Goal: Task Accomplishment & Management: Complete application form

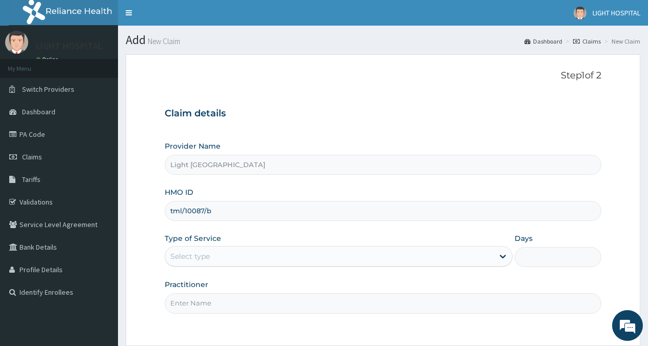
type input "tml/10087/b"
click at [258, 256] on div "Select type" at bounding box center [329, 256] width 328 height 16
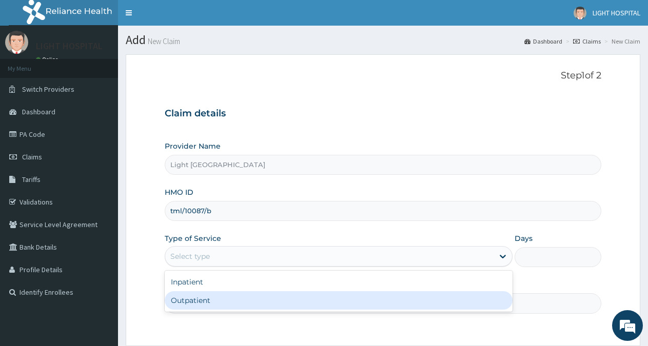
click at [248, 308] on div "Outpatient" at bounding box center [338, 300] width 347 height 18
type input "1"
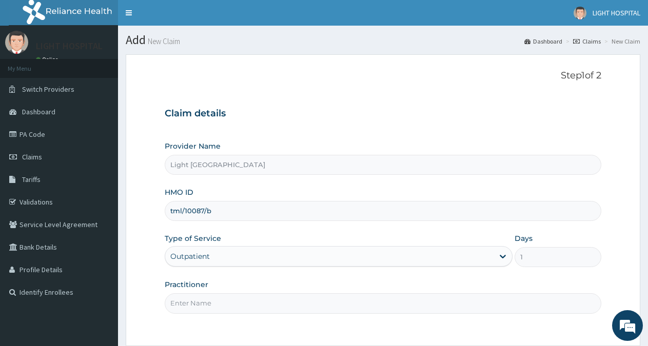
click at [243, 304] on input "Practitioner" at bounding box center [383, 303] width 436 height 20
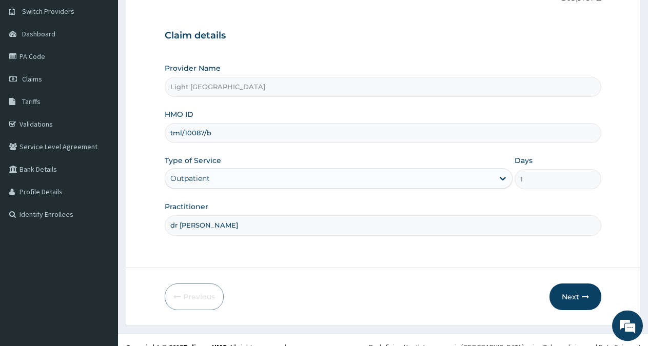
scroll to position [92, 0]
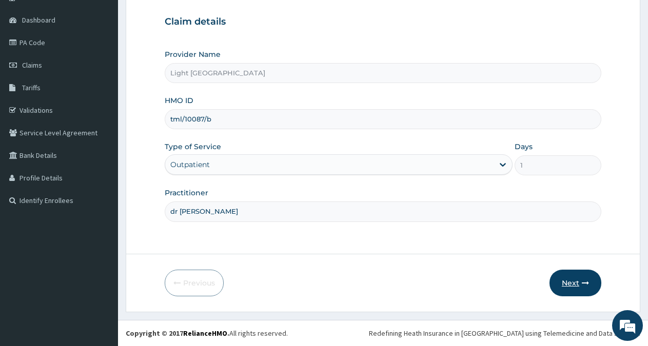
type input "dr [PERSON_NAME]"
click at [569, 280] on button "Next" at bounding box center [575, 283] width 52 height 27
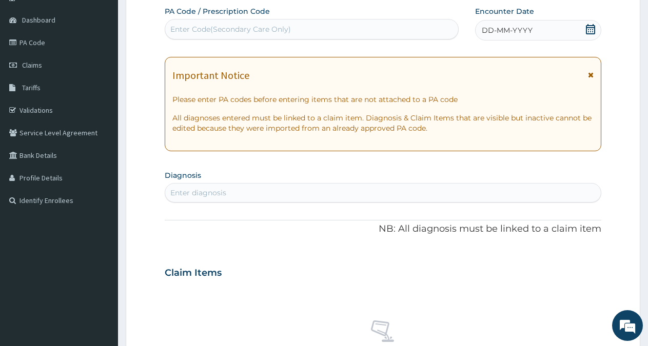
click at [590, 27] on icon at bounding box center [590, 29] width 10 height 10
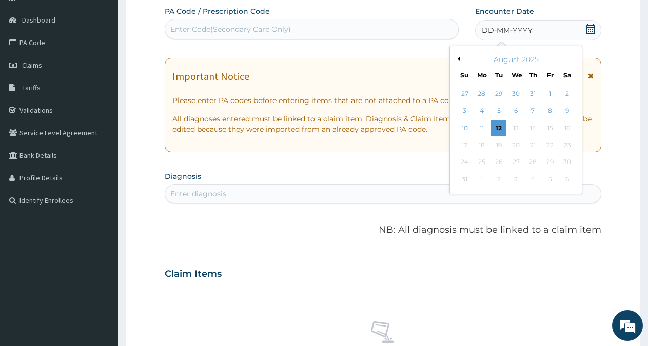
click at [459, 59] on button "Previous Month" at bounding box center [457, 58] width 5 height 5
click at [479, 146] on div "21" at bounding box center [481, 144] width 15 height 15
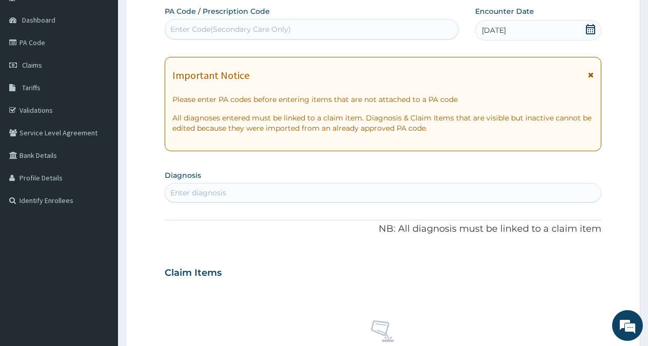
click at [282, 200] on div "Enter diagnosis" at bounding box center [382, 193] width 435 height 16
click at [273, 195] on div "Enter diagnosis" at bounding box center [382, 193] width 435 height 16
type input "wound"
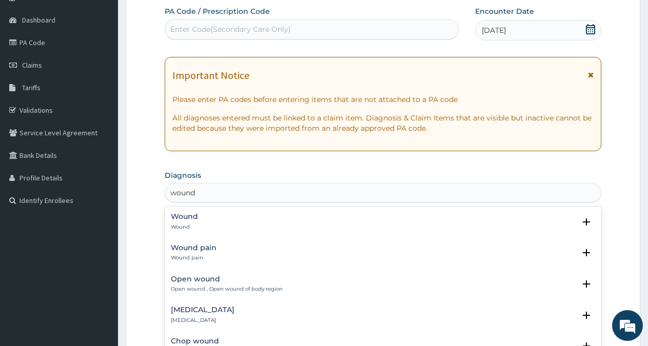
click at [258, 221] on div "Wound Wound" at bounding box center [383, 222] width 424 height 18
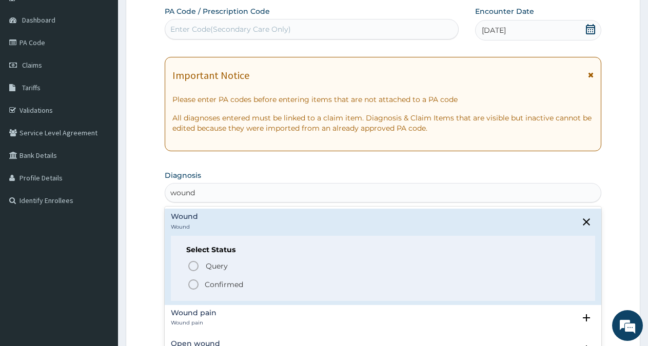
click at [214, 286] on p "Confirmed" at bounding box center [224, 284] width 38 height 10
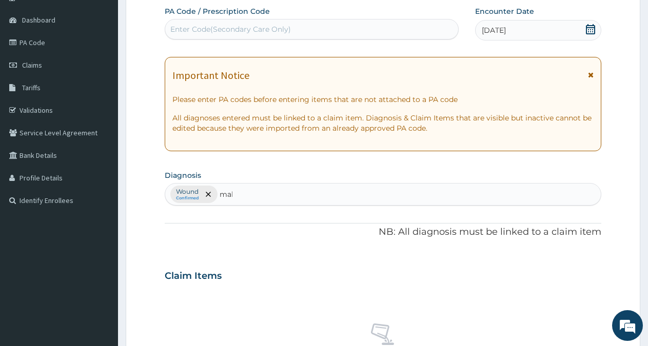
type input "mal"
click at [214, 286] on div "Claim Items" at bounding box center [383, 274] width 436 height 27
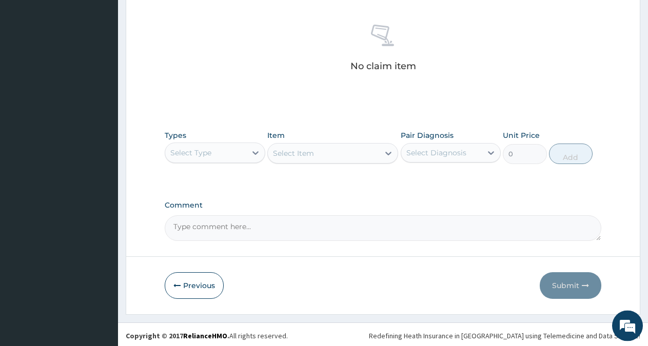
scroll to position [393, 0]
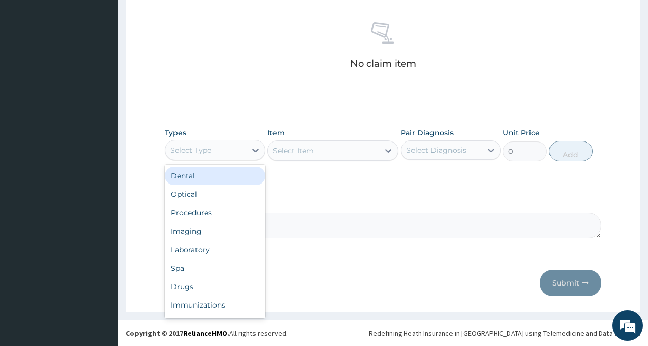
click at [243, 149] on div "Select Type" at bounding box center [205, 150] width 81 height 16
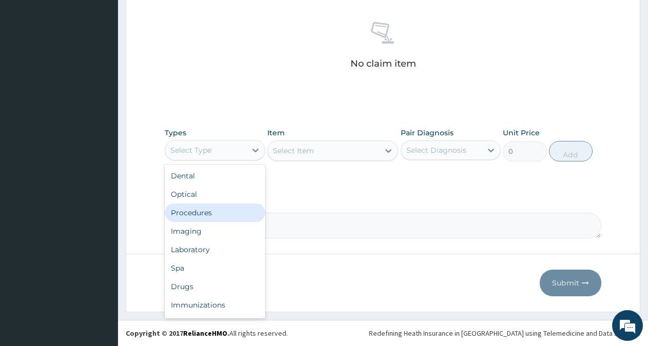
click at [216, 216] on div "Procedures" at bounding box center [215, 213] width 101 height 18
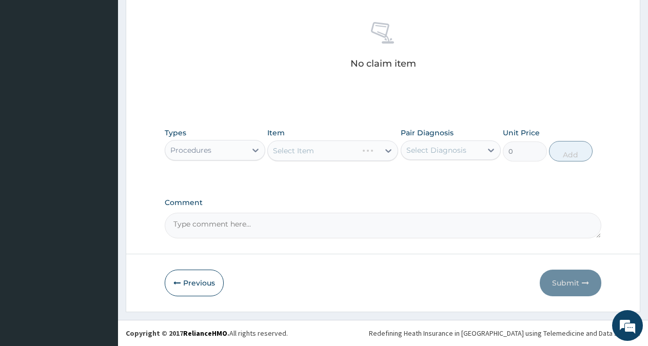
click at [377, 154] on div "Select Item" at bounding box center [332, 151] width 131 height 21
click at [386, 151] on icon at bounding box center [388, 151] width 6 height 4
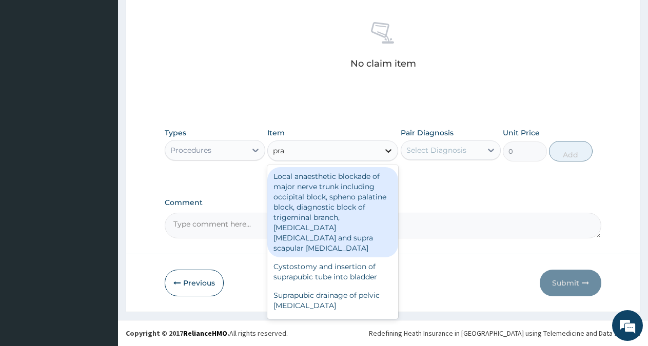
type input "prac"
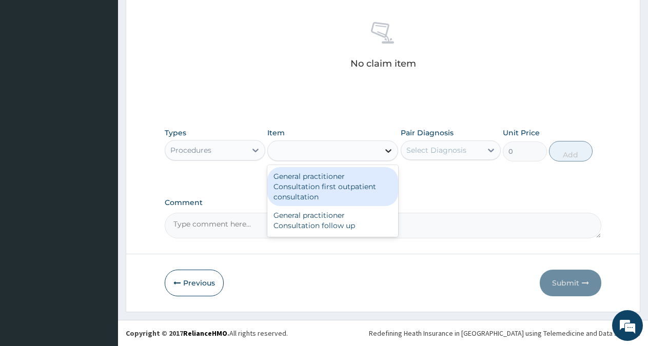
type input "3000"
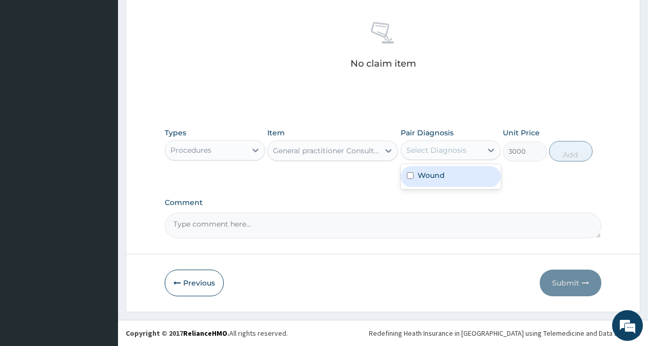
click at [428, 144] on div "Select Diagnosis" at bounding box center [441, 150] width 81 height 16
click at [427, 173] on label "Wound" at bounding box center [430, 175] width 27 height 10
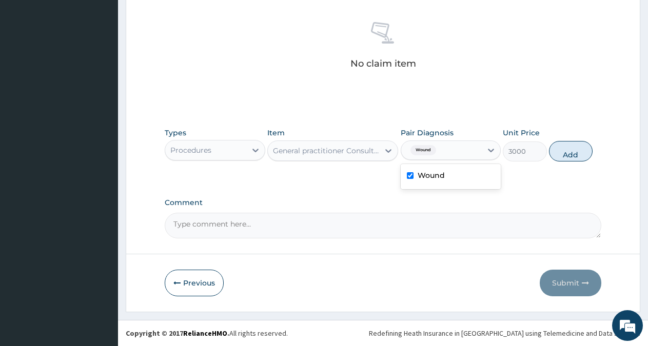
checkbox input "true"
click at [569, 154] on button "Add" at bounding box center [571, 151] width 44 height 21
type input "0"
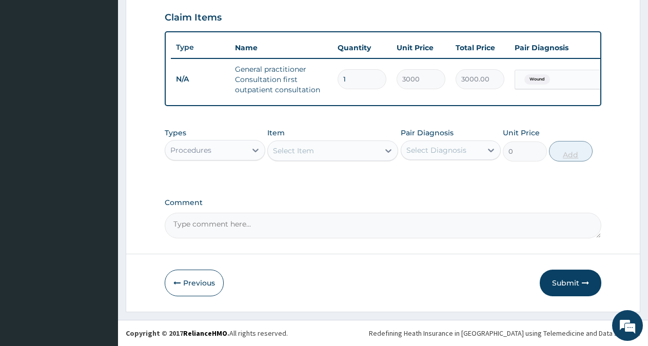
scroll to position [359, 0]
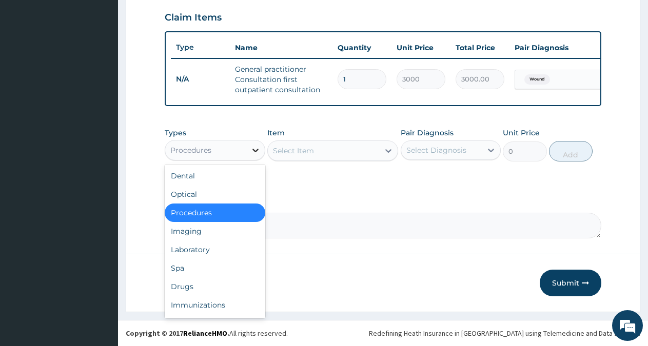
click at [250, 150] on div at bounding box center [255, 150] width 18 height 18
click at [206, 286] on div "Drugs" at bounding box center [215, 286] width 101 height 18
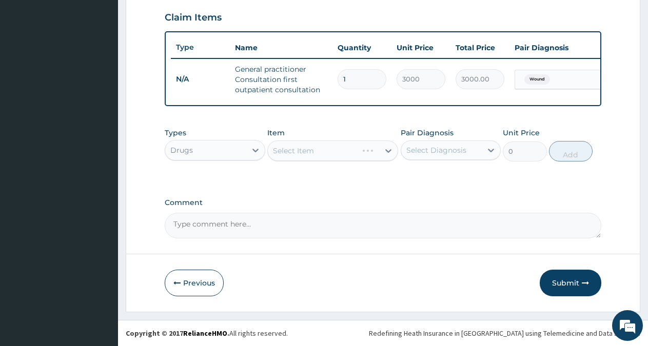
click at [352, 147] on div "Select Item" at bounding box center [332, 151] width 131 height 21
click at [350, 154] on div "Select Item" at bounding box center [323, 151] width 111 height 16
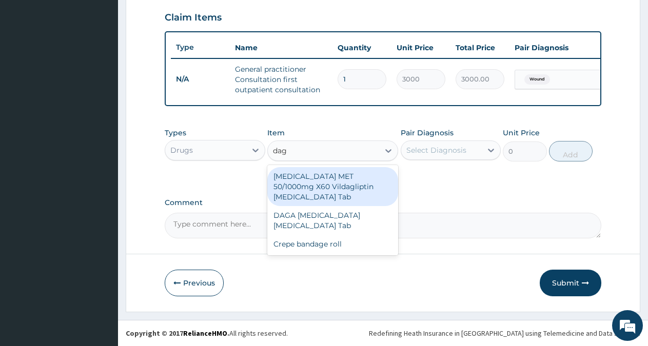
type input "daga"
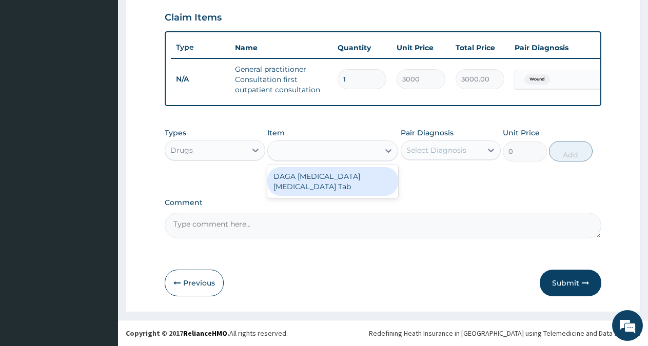
type input "20"
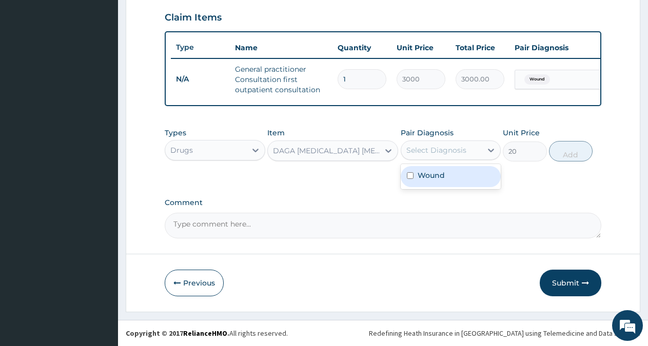
click at [417, 155] on div "Select Diagnosis" at bounding box center [441, 150] width 81 height 16
click at [425, 176] on label "Wound" at bounding box center [430, 175] width 27 height 10
checkbox input "true"
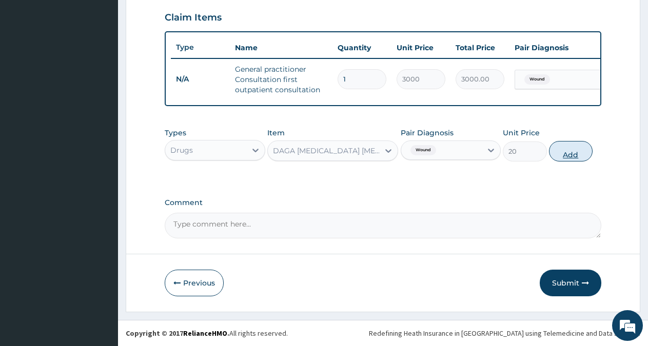
click at [568, 154] on button "Add" at bounding box center [571, 151] width 44 height 21
type input "0"
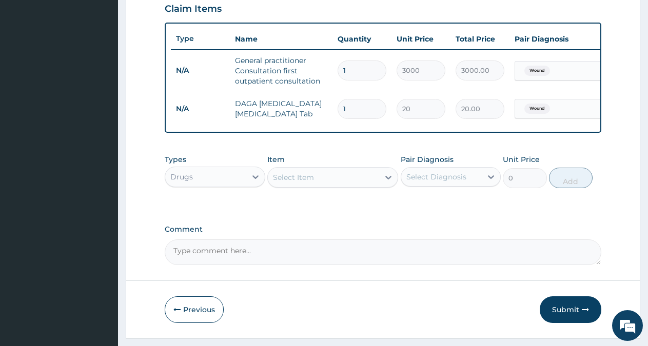
type input "18"
type input "360.00"
type input "18"
click at [317, 186] on div "Select Item" at bounding box center [323, 177] width 111 height 16
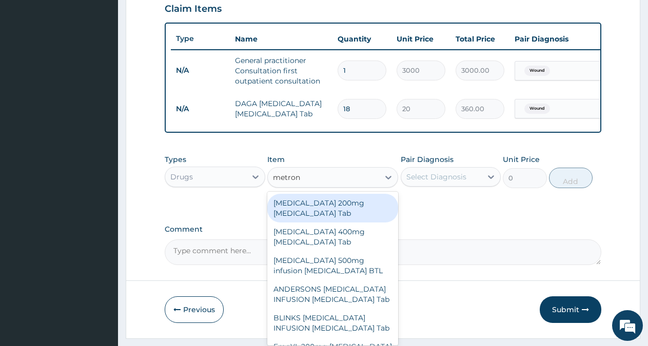
type input "metroni"
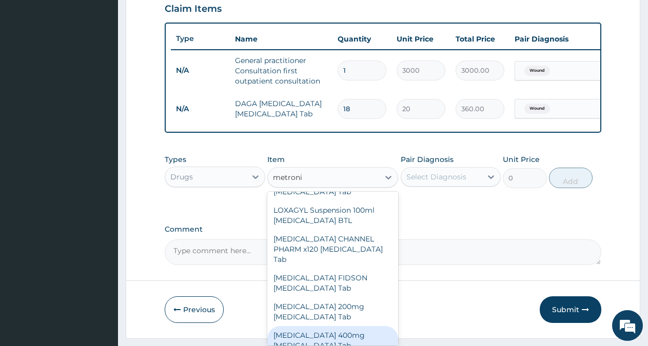
scroll to position [366, 0]
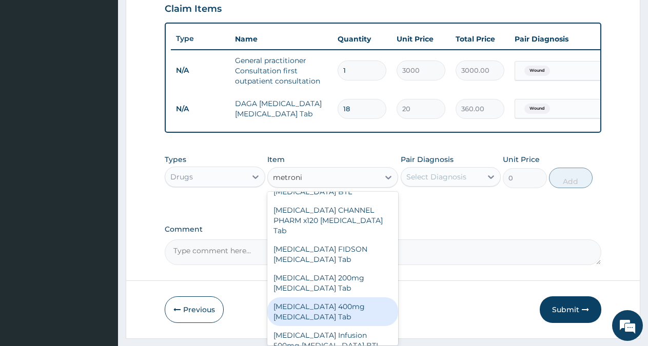
click at [314, 326] on div "[MEDICAL_DATA] 400mg [MEDICAL_DATA] Tab" at bounding box center [332, 311] width 131 height 29
type input "50"
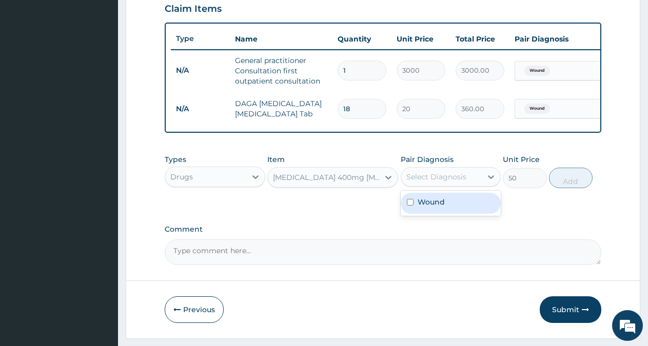
click at [473, 185] on div "Select Diagnosis" at bounding box center [441, 177] width 81 height 16
click at [452, 211] on div "Wound" at bounding box center [451, 203] width 101 height 21
checkbox input "true"
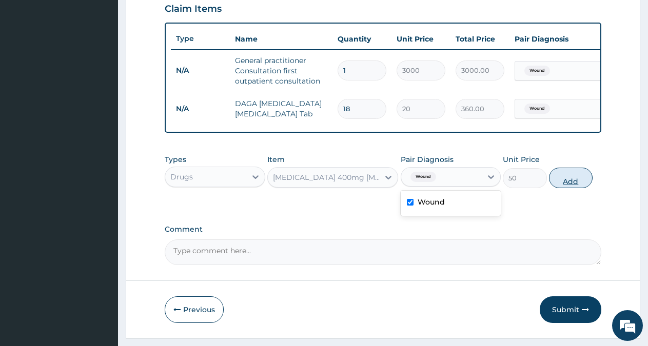
click at [575, 187] on button "Add" at bounding box center [571, 178] width 44 height 21
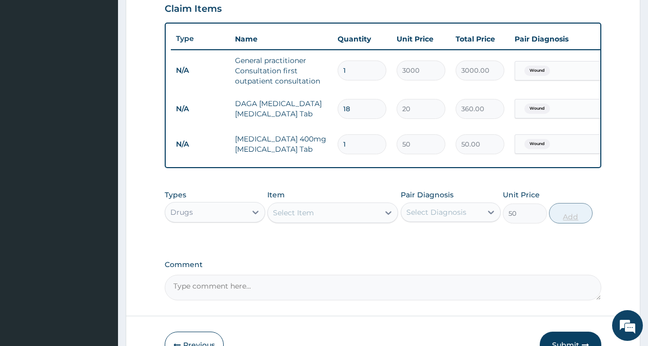
type input "0"
type input "15"
type input "750.00"
type input "1"
type input "50.00"
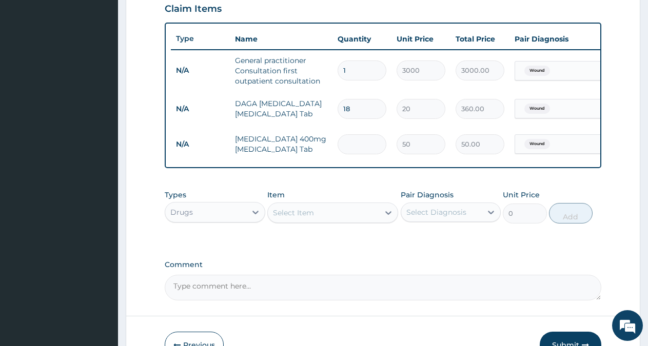
type input "0.00"
type input "2"
type input "100.00"
type input "20"
type input "1000.00"
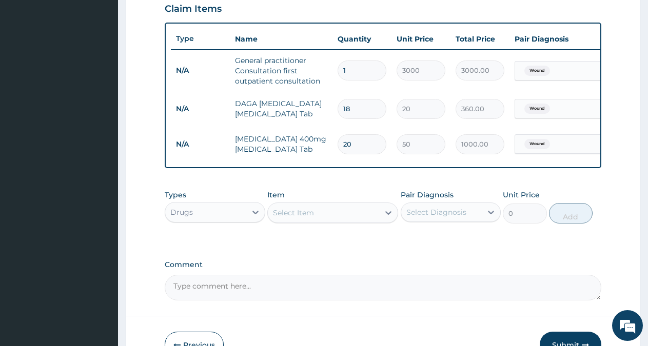
type input "20"
click at [317, 221] on div "Select Item" at bounding box center [323, 213] width 111 height 16
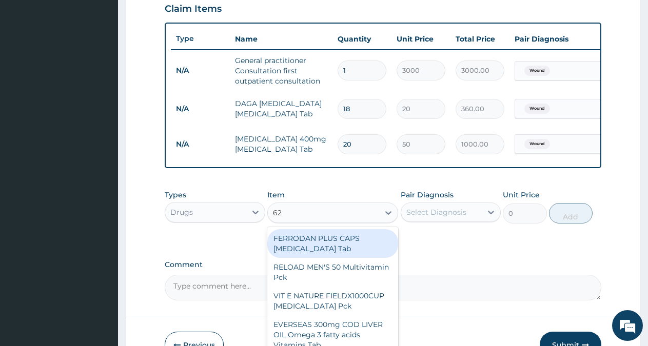
type input "625"
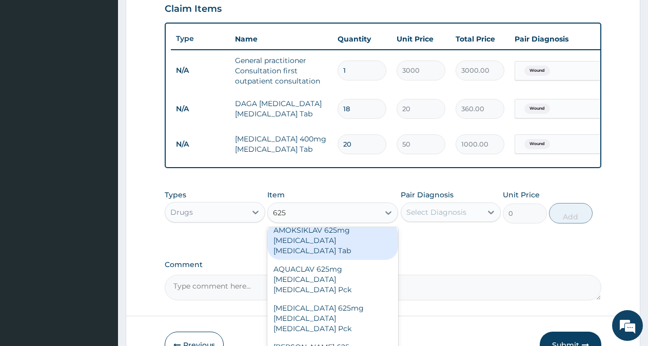
scroll to position [138, 0]
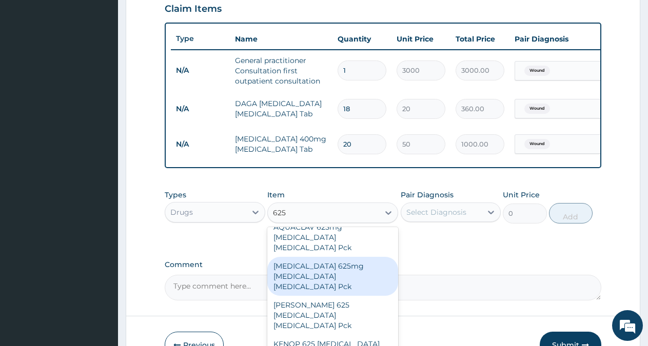
click at [353, 265] on div "[MEDICAL_DATA] 625mg [MEDICAL_DATA] [MEDICAL_DATA] Pck" at bounding box center [332, 276] width 131 height 39
type input "6000"
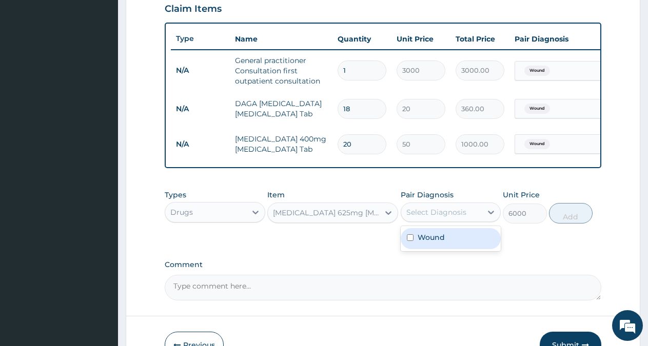
click at [458, 217] on div "Select Diagnosis" at bounding box center [436, 212] width 60 height 10
click at [446, 249] on div "Wound" at bounding box center [451, 238] width 101 height 21
checkbox input "true"
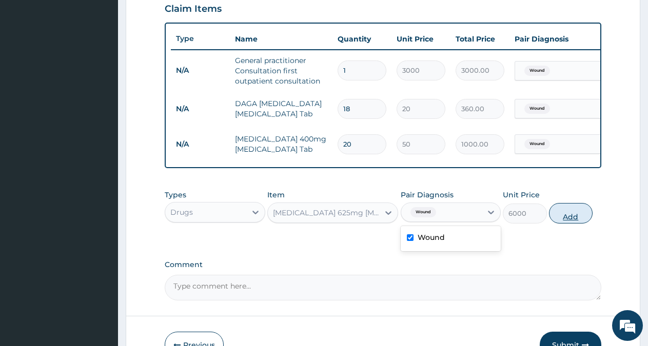
click at [561, 224] on button "Add" at bounding box center [571, 213] width 44 height 21
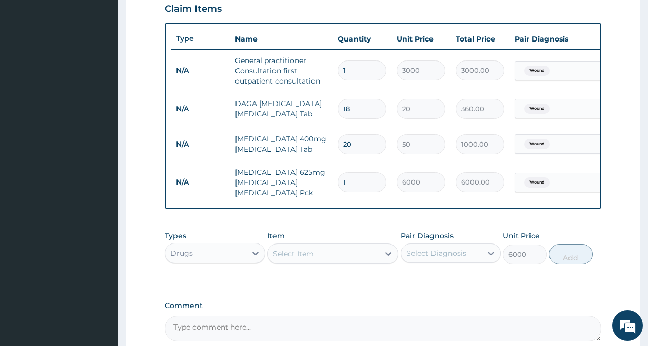
type input "0"
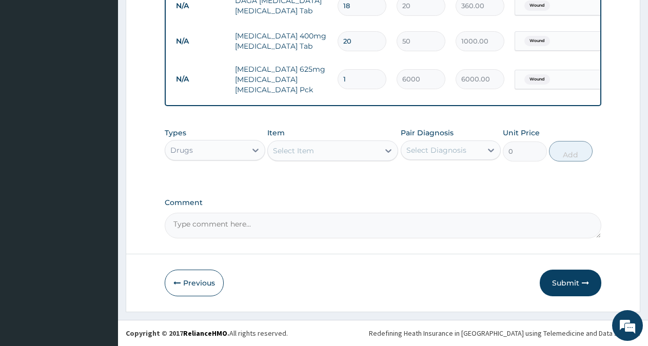
scroll to position [471, 0]
click at [333, 147] on div "Select Item" at bounding box center [323, 151] width 111 height 16
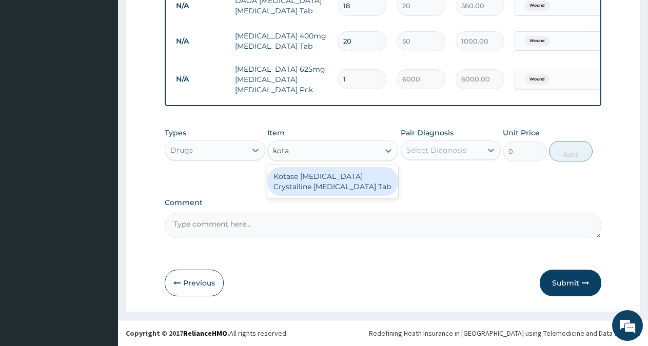
type input "[PERSON_NAME]"
click at [331, 178] on div "Kotase [MEDICAL_DATA] Crystalline [MEDICAL_DATA] Tab" at bounding box center [332, 181] width 131 height 29
type input "40"
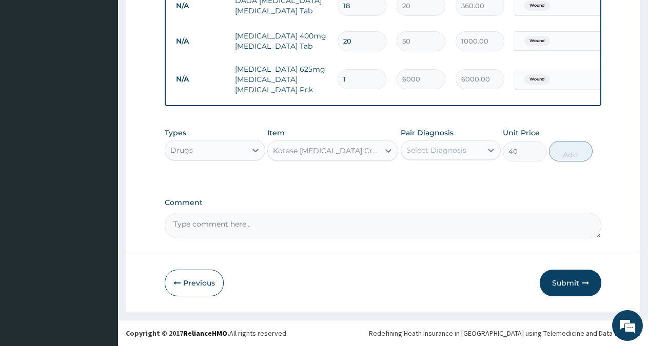
click at [437, 153] on div "Select Diagnosis" at bounding box center [436, 150] width 60 height 10
click at [435, 174] on label "Wound" at bounding box center [430, 175] width 27 height 10
click at [461, 173] on div "Wound" at bounding box center [451, 176] width 101 height 21
click at [458, 176] on div "Wound" at bounding box center [451, 176] width 101 height 21
checkbox input "true"
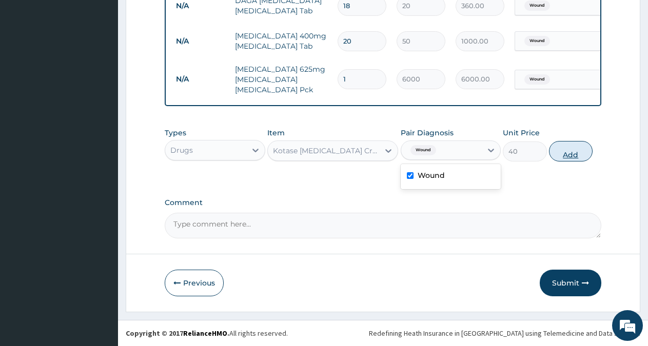
click at [565, 155] on button "Add" at bounding box center [571, 151] width 44 height 21
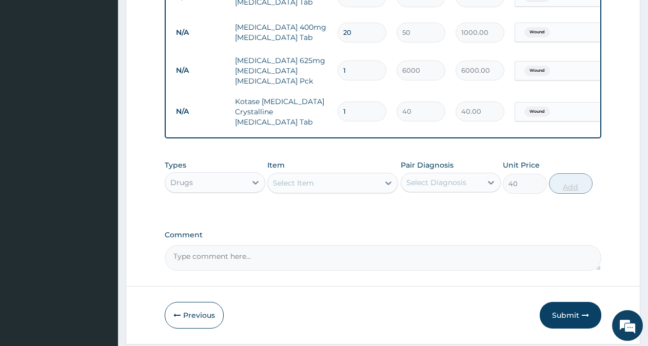
type input "0"
type input "14"
type input "560.00"
type input "14"
click at [339, 189] on div "Select Item" at bounding box center [323, 183] width 111 height 16
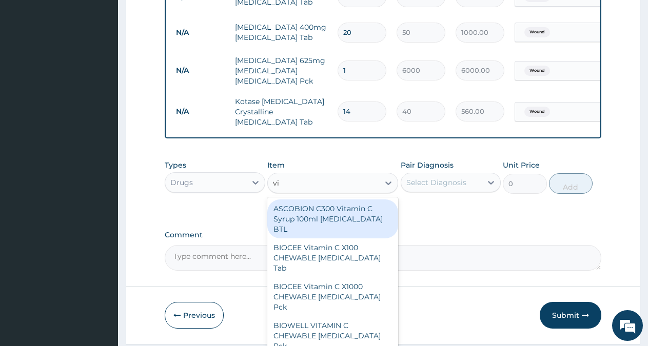
type input "v"
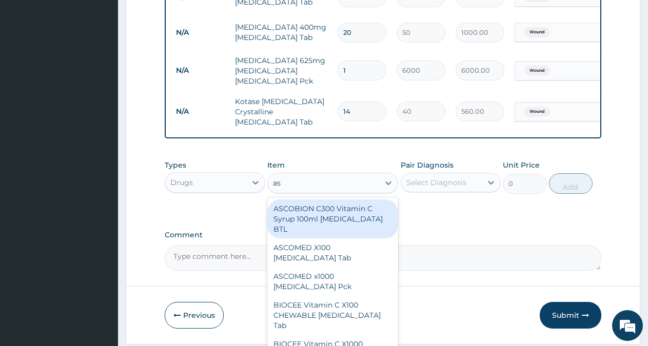
type input "asc"
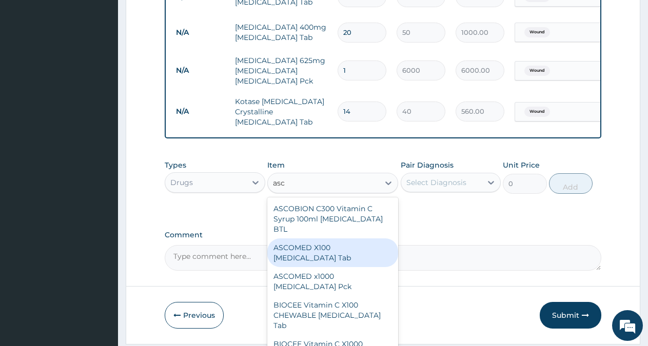
click at [338, 256] on div "ASCOMED X100 [MEDICAL_DATA] Tab" at bounding box center [332, 252] width 131 height 29
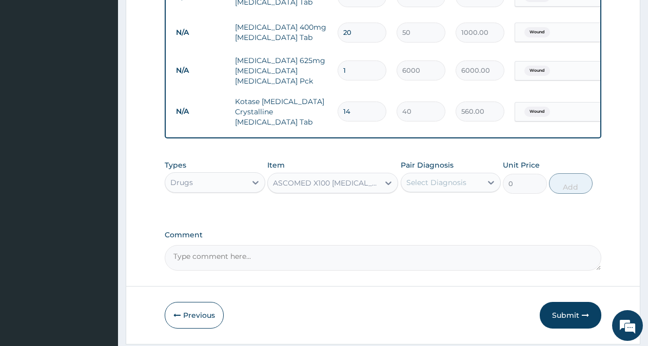
type input "340"
click at [431, 188] on div "Select Diagnosis" at bounding box center [436, 182] width 60 height 10
click at [429, 209] on label "Wound" at bounding box center [430, 208] width 27 height 10
checkbox input "true"
click at [574, 182] on button "Add" at bounding box center [571, 183] width 44 height 21
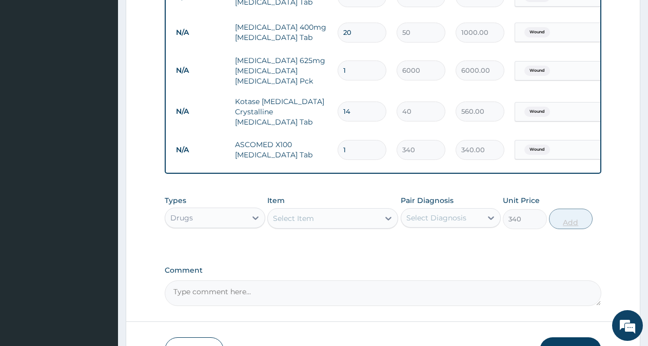
type input "0"
type input "0.00"
type input "5"
type input "1700.00"
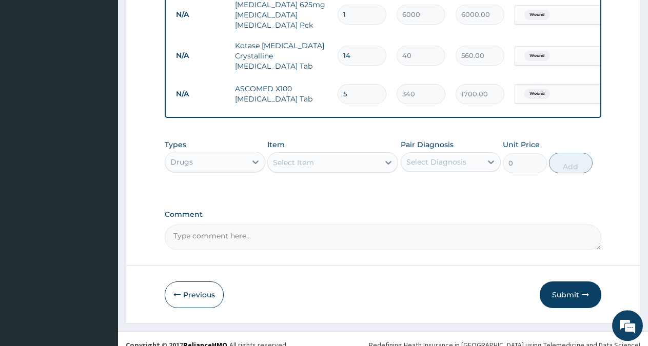
scroll to position [542, 0]
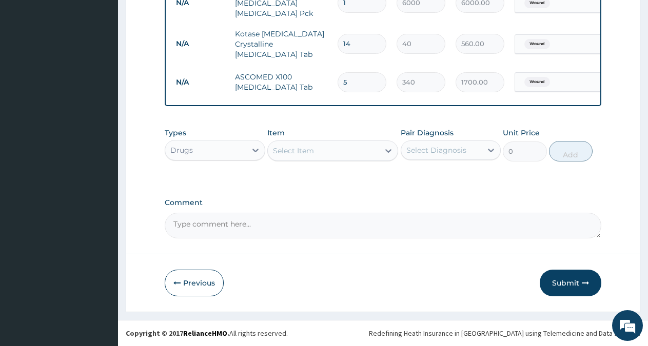
type input "5"
click at [326, 231] on textarea "Comment" at bounding box center [383, 226] width 436 height 26
type textarea "discharge drugs"
click at [583, 276] on button "Submit" at bounding box center [570, 283] width 62 height 27
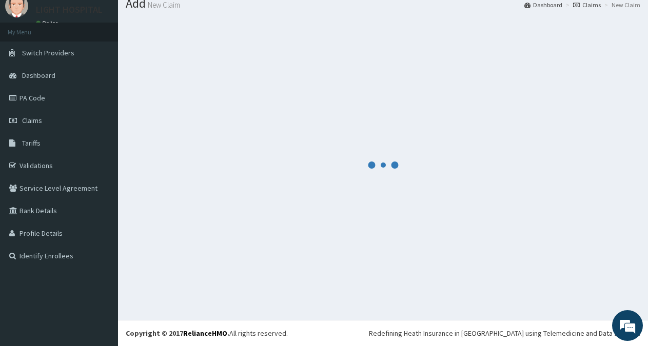
scroll to position [36, 0]
